Goal: Find specific page/section: Find specific page/section

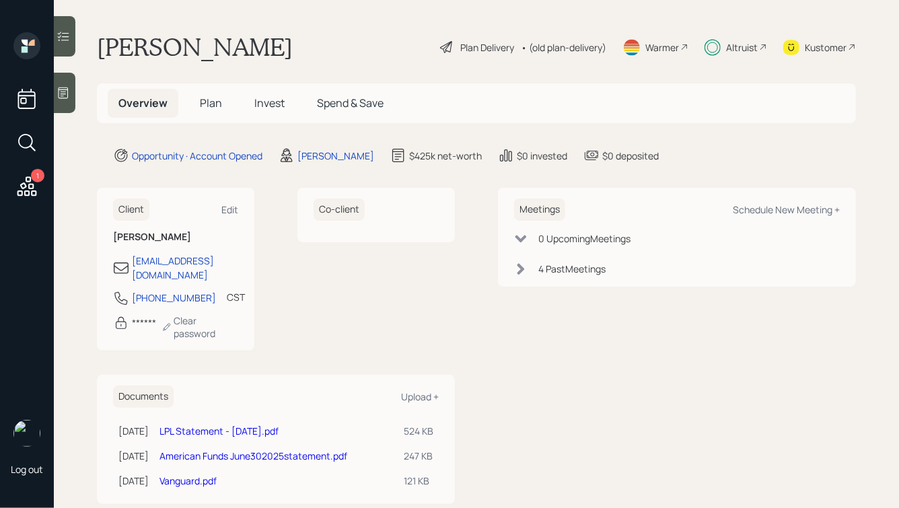
click at [830, 38] on div "Kustomer" at bounding box center [819, 47] width 73 height 30
click at [821, 50] on div "Kustomer" at bounding box center [826, 47] width 42 height 14
